Goal: Task Accomplishment & Management: Manage account settings

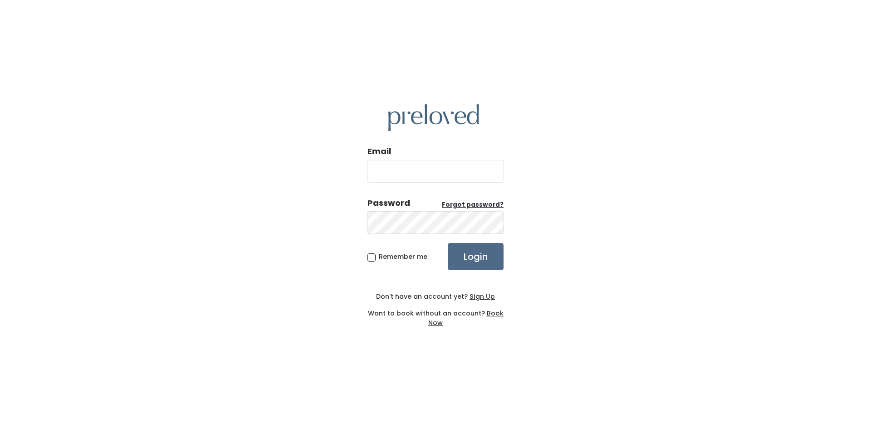
click at [407, 176] on input "Email" at bounding box center [435, 171] width 136 height 23
type input "[PERSON_NAME][EMAIL_ADDRESS][PERSON_NAME][DOMAIN_NAME]"
click at [448, 243] on input "Login" at bounding box center [476, 256] width 56 height 27
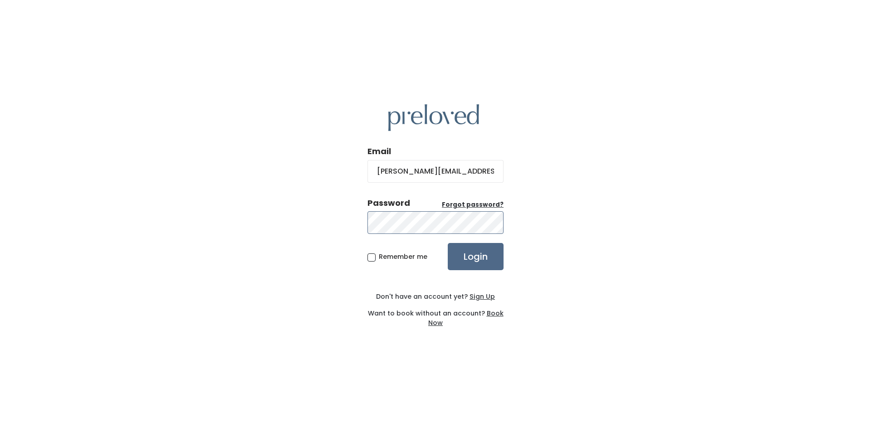
click at [448, 243] on input "Login" at bounding box center [476, 256] width 56 height 27
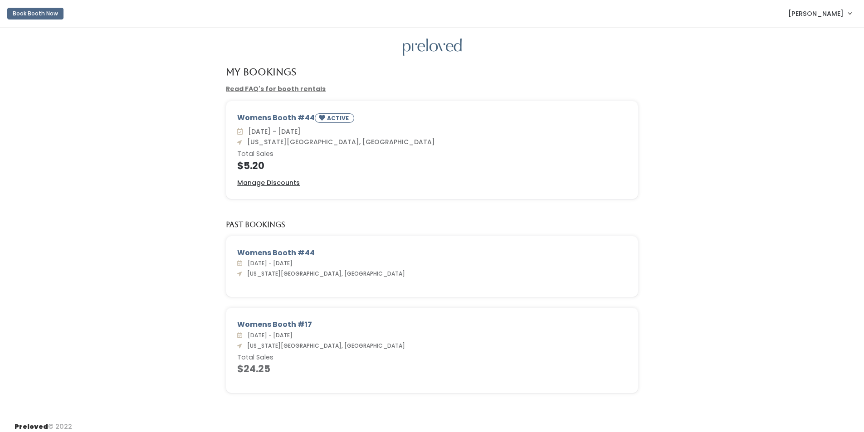
click at [847, 10] on link "[PERSON_NAME]" at bounding box center [819, 14] width 81 height 20
click at [809, 81] on button "Logout" at bounding box center [819, 76] width 81 height 16
